Goal: Information Seeking & Learning: Find contact information

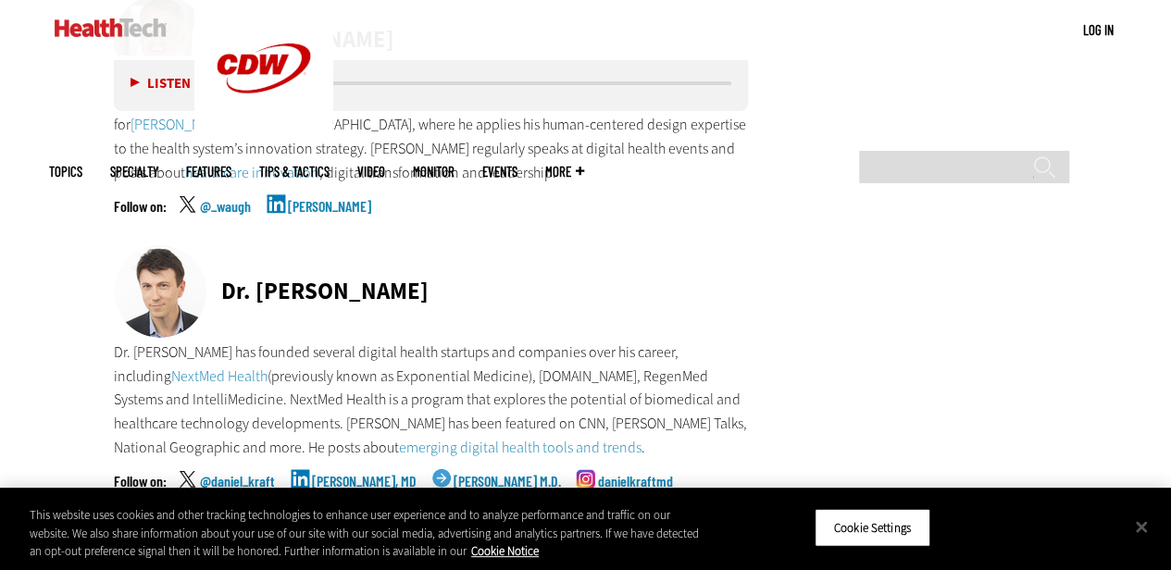
click at [596, 245] on div "Dr. [PERSON_NAME]" at bounding box center [431, 292] width 635 height 95
click at [553, 245] on div "Dr. [PERSON_NAME]" at bounding box center [431, 292] width 635 height 95
click at [465, 341] on p "Dr. [PERSON_NAME] has founded several digital health startups and companies ove…" at bounding box center [431, 400] width 635 height 119
click at [371, 341] on p "Dr. [PERSON_NAME] has founded several digital health startups and companies ove…" at bounding box center [431, 400] width 635 height 119
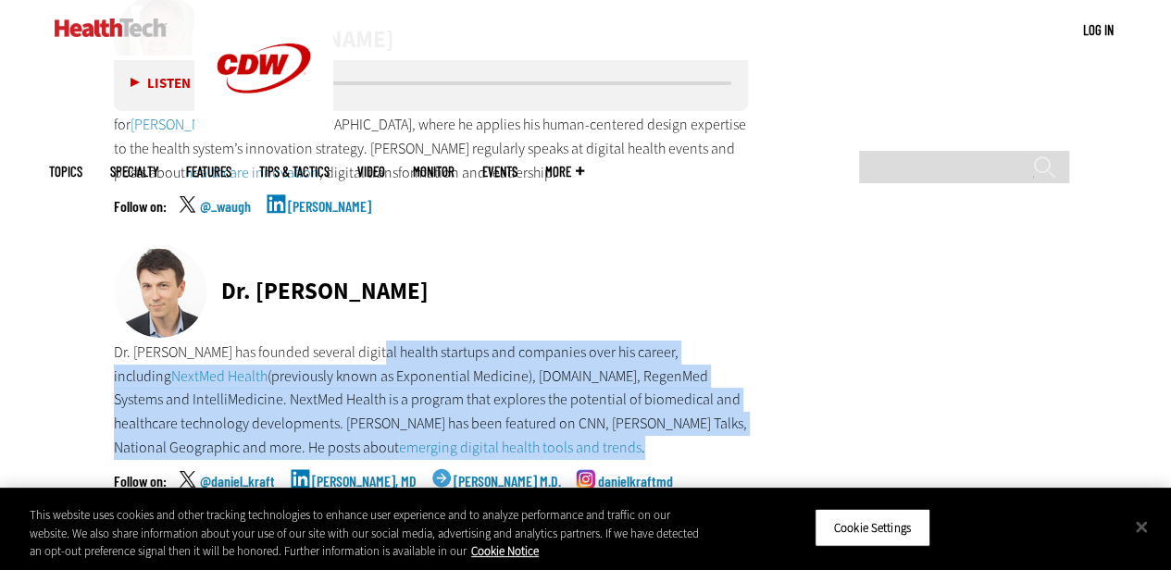
drag, startPoint x: 358, startPoint y: 305, endPoint x: 750, endPoint y: 393, distance: 401.4
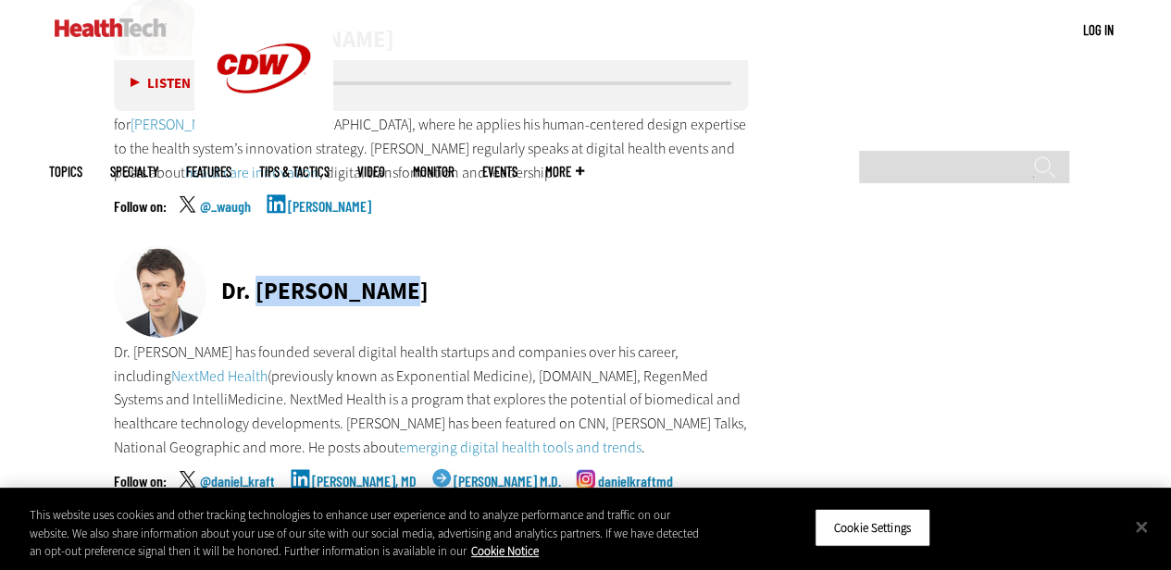
drag, startPoint x: 378, startPoint y: 234, endPoint x: 253, endPoint y: 234, distance: 125.0
click at [253, 245] on div "Dr. [PERSON_NAME]" at bounding box center [431, 292] width 635 height 95
copy div "[PERSON_NAME]"
click at [343, 474] on link "[PERSON_NAME], MD" at bounding box center [364, 497] width 105 height 46
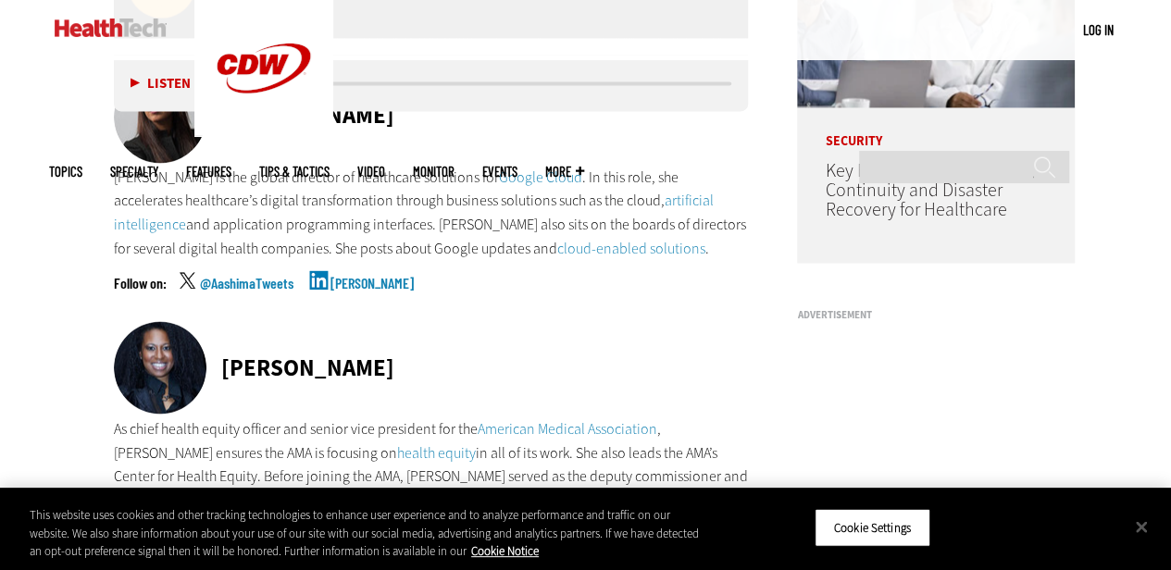
scroll to position [1318, 0]
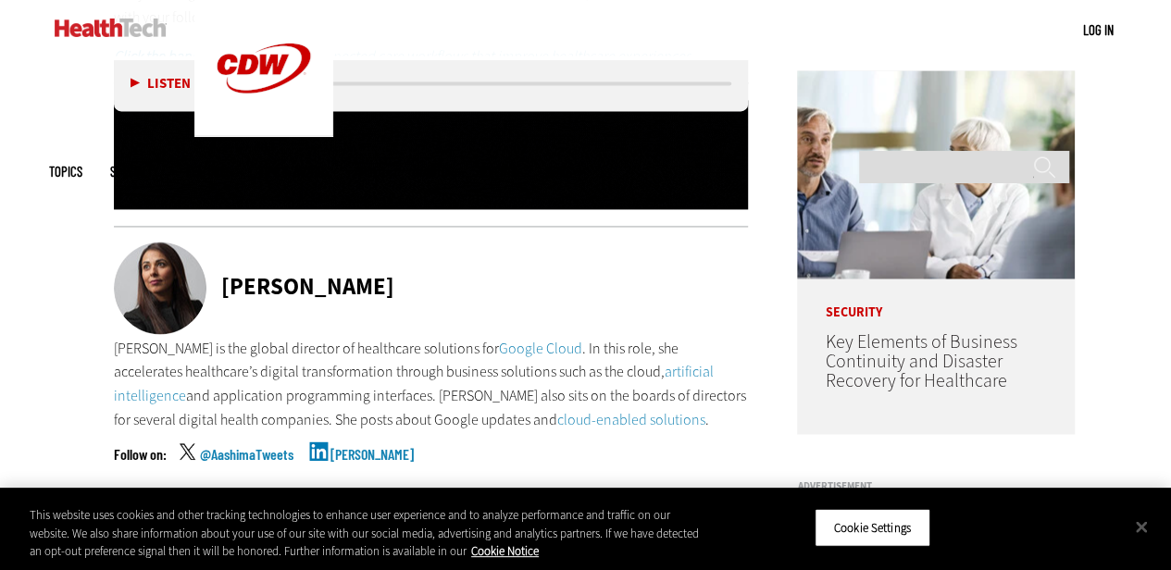
click at [243, 283] on div "[PERSON_NAME]" at bounding box center [307, 286] width 173 height 23
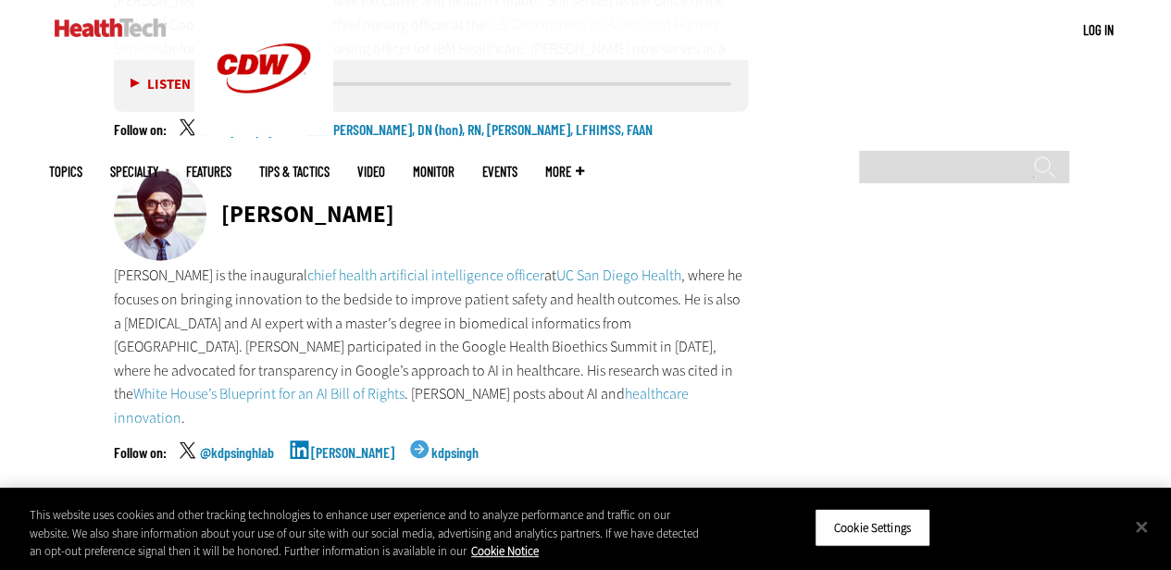
scroll to position [5947, 0]
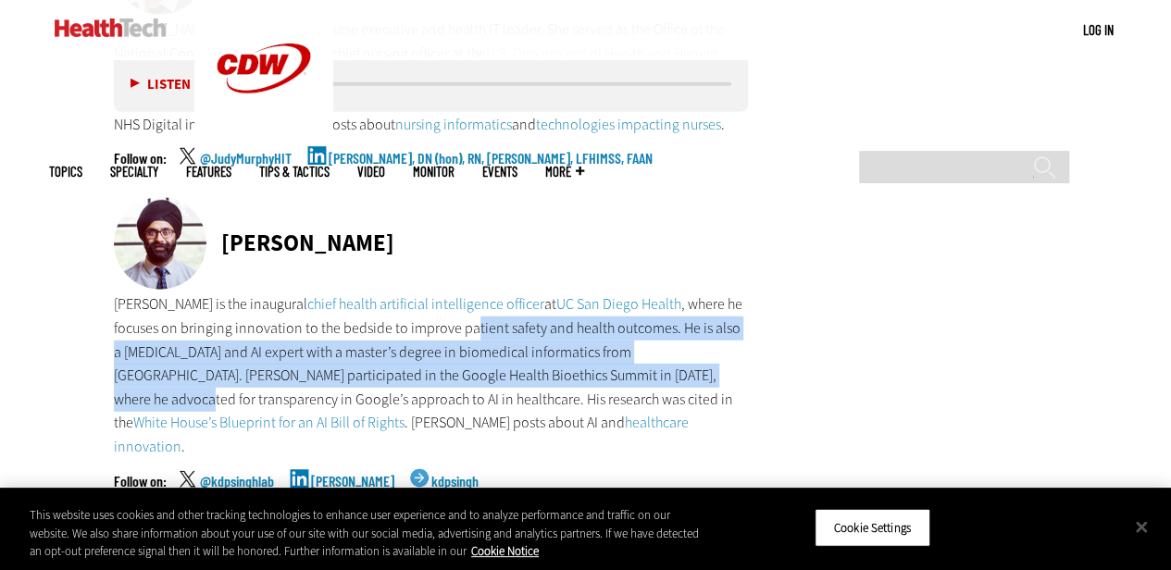
drag, startPoint x: 539, startPoint y: 258, endPoint x: 767, endPoint y: 301, distance: 231.7
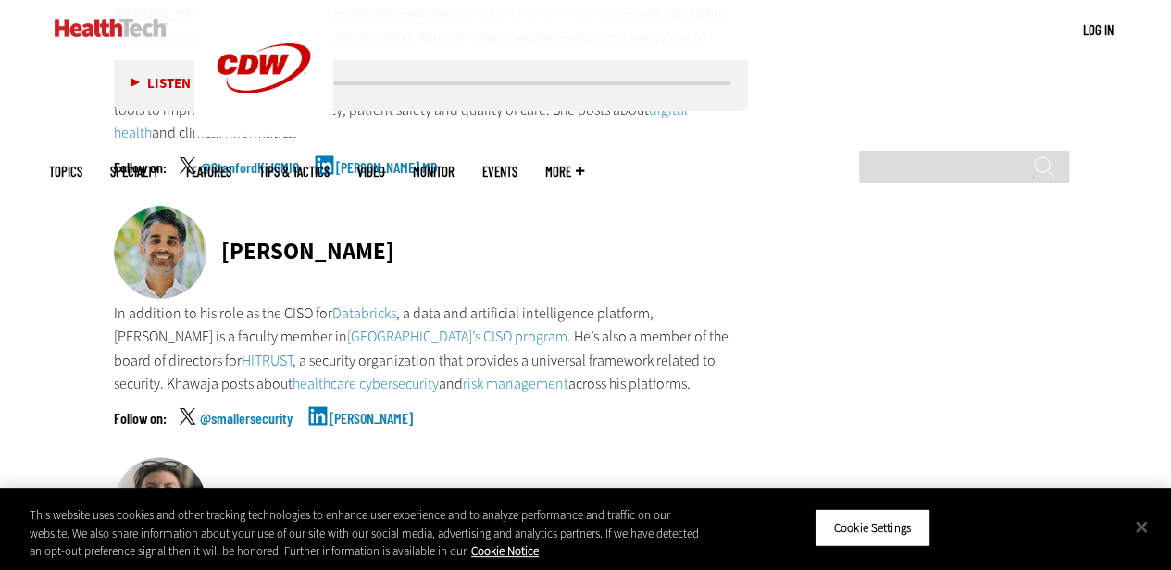
scroll to position [7151, 0]
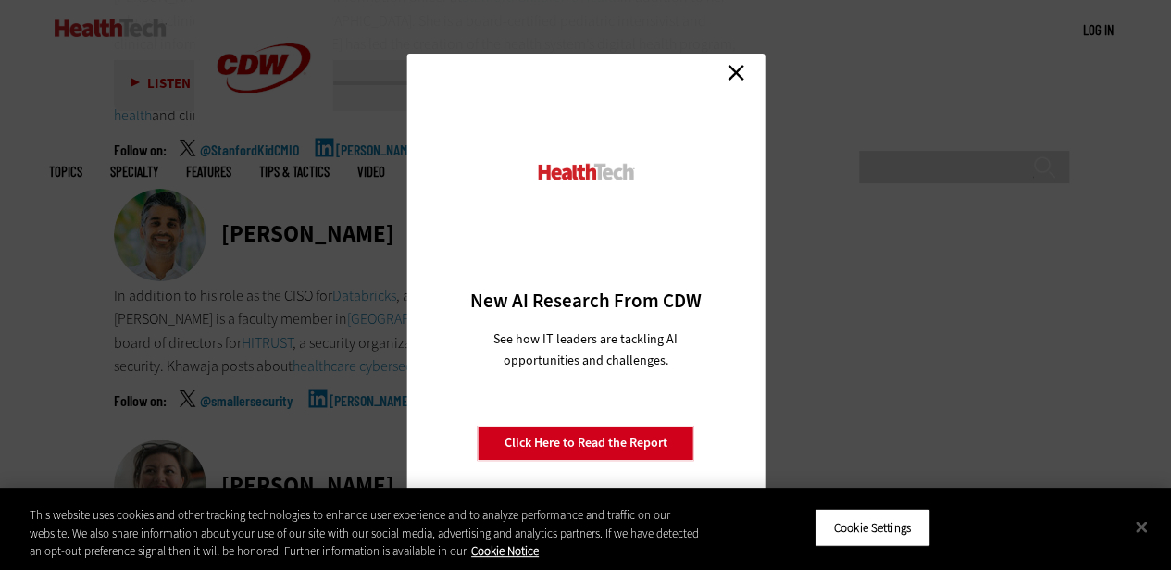
click at [737, 71] on link "Close" at bounding box center [736, 72] width 28 height 28
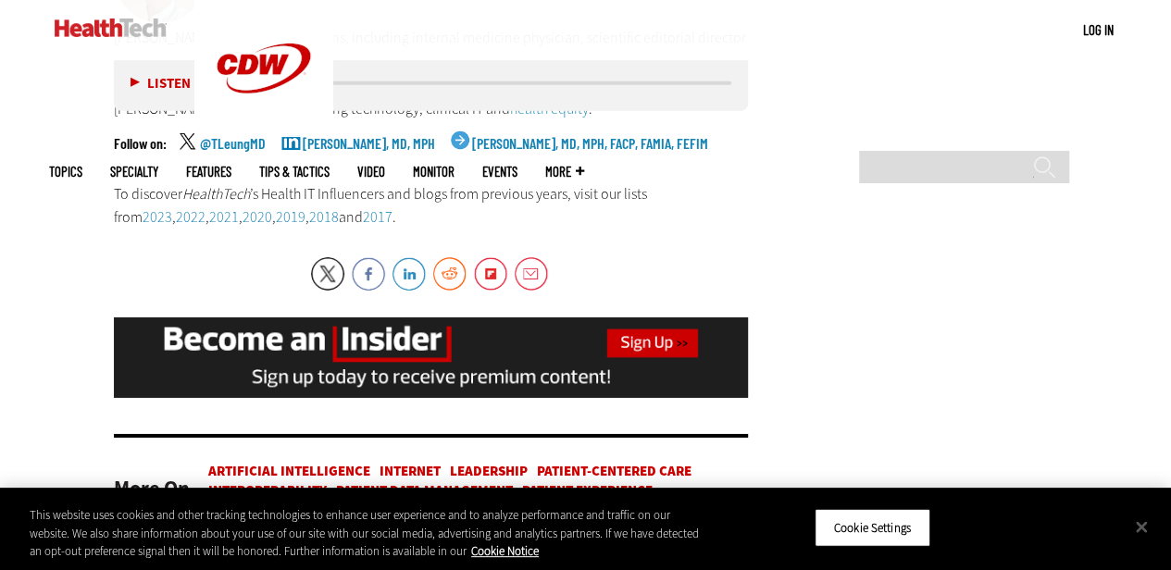
scroll to position [10114, 0]
